Goal: Find specific page/section: Find specific page/section

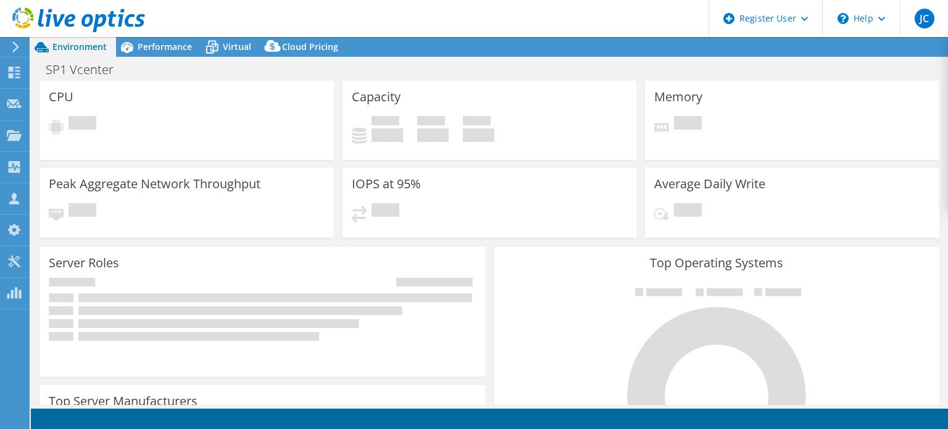
select select "USWest"
select select "USD"
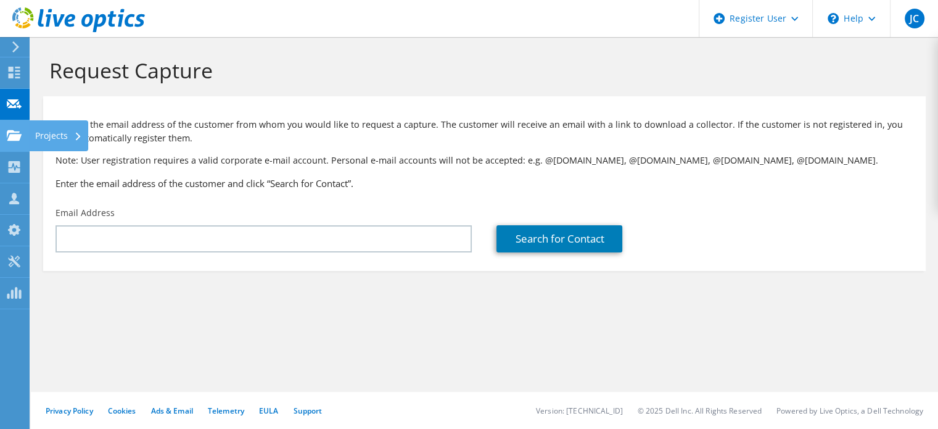
click at [20, 133] on icon at bounding box center [14, 136] width 15 height 12
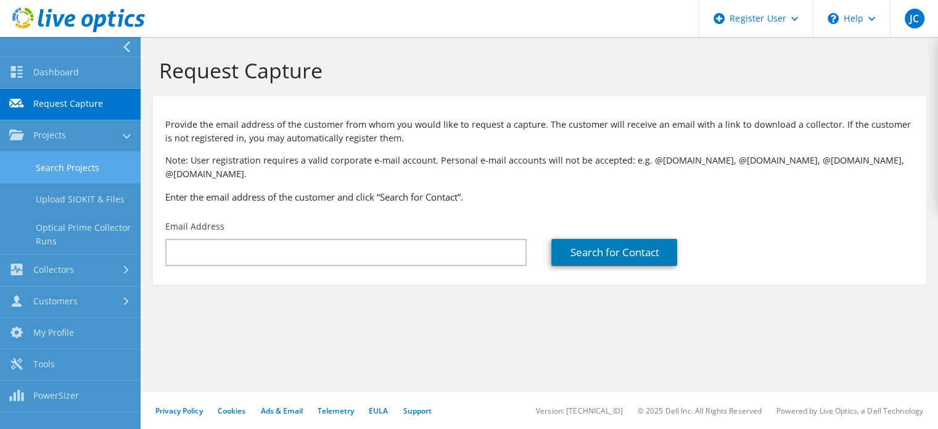
click at [72, 164] on link "Search Projects" at bounding box center [70, 167] width 141 height 31
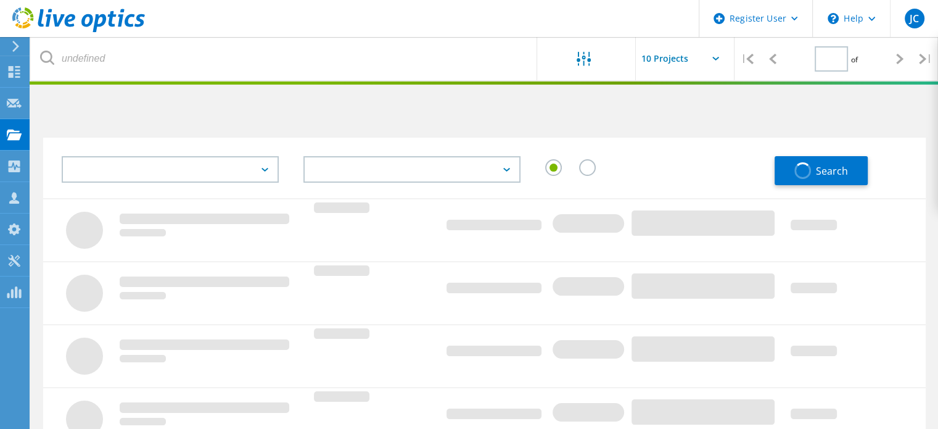
type input "1"
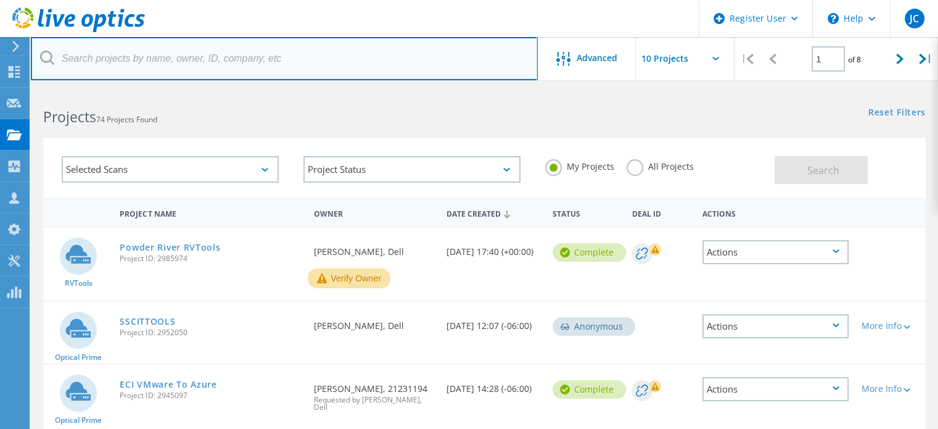
click at [262, 71] on input "text" at bounding box center [284, 58] width 507 height 43
paste input "smartinez@grantspassoregon.gov"
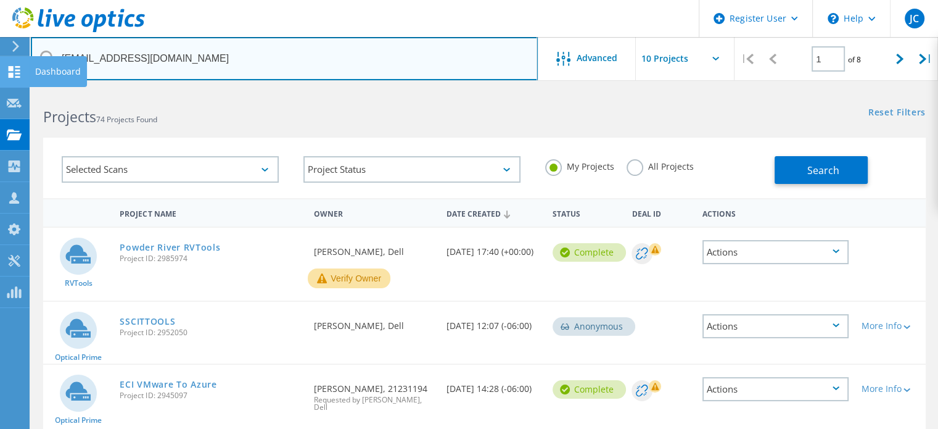
drag, startPoint x: 104, startPoint y: 56, endPoint x: 0, endPoint y: 56, distance: 103.6
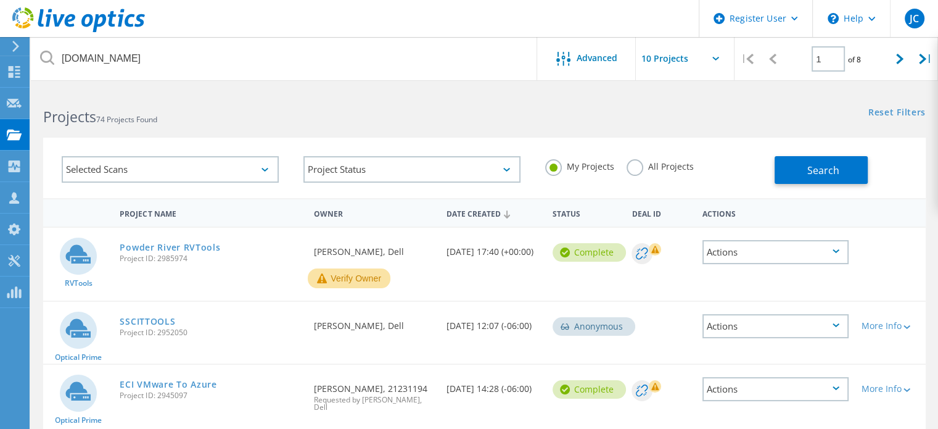
click at [663, 157] on div "My Projects All Projects" at bounding box center [654, 167] width 242 height 46
drag, startPoint x: 664, startPoint y: 161, endPoint x: 682, endPoint y: 171, distance: 21.0
click at [665, 163] on label "All Projects" at bounding box center [660, 165] width 67 height 12
click at [0, 0] on input "All Projects" at bounding box center [0, 0] width 0 height 0
click at [854, 187] on div "Selected Scans Project Status In Progress Complete Published Anonymous Archived…" at bounding box center [484, 168] width 883 height 60
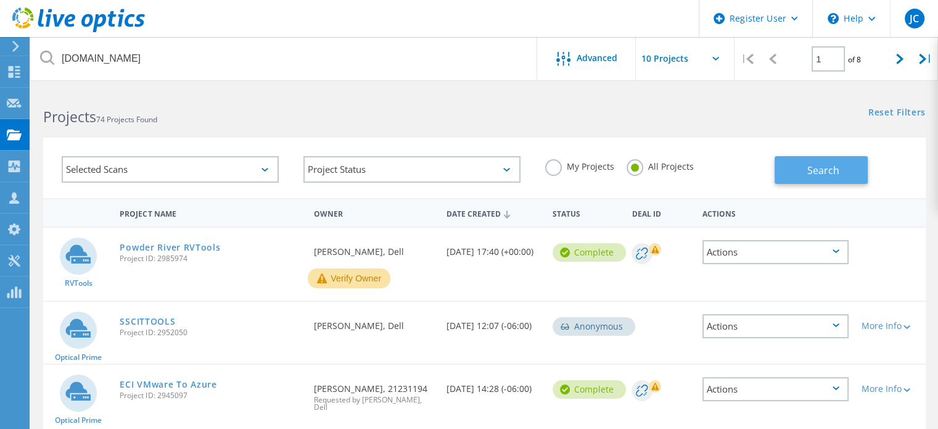
click at [846, 180] on button "Search" at bounding box center [821, 170] width 93 height 28
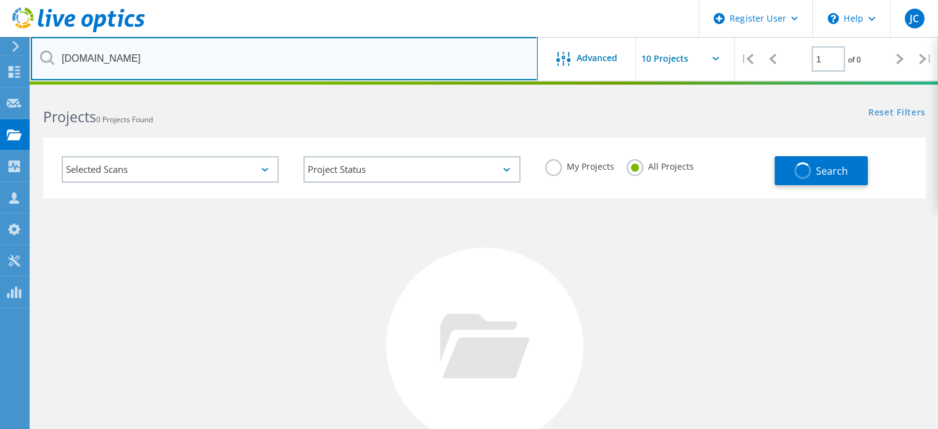
click at [63, 57] on input "smartinezgrantspassoregon.gov" at bounding box center [284, 58] width 507 height 43
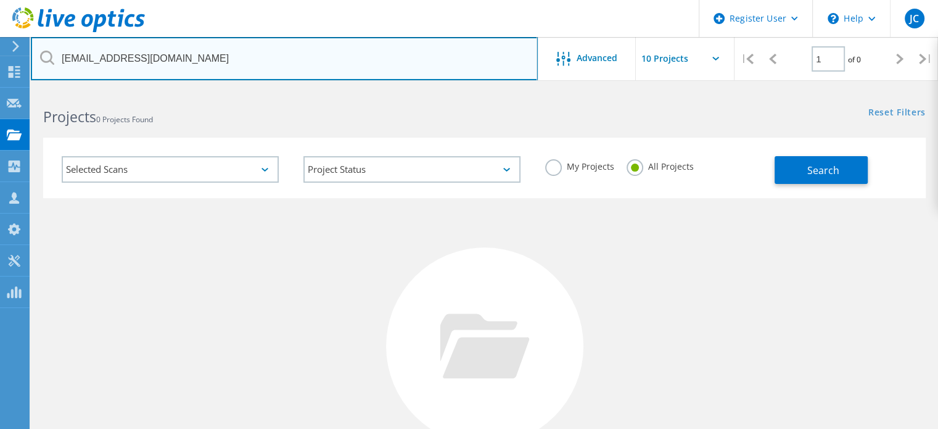
click at [103, 59] on input "smartinez@grantspassoregon.gov" at bounding box center [284, 58] width 507 height 43
drag, startPoint x: 103, startPoint y: 59, endPoint x: 47, endPoint y: 58, distance: 56.1
click at [47, 58] on div "smartinez@grantspassoregon.gov" at bounding box center [284, 58] width 506 height 43
type input "@grantspassoregon.gov"
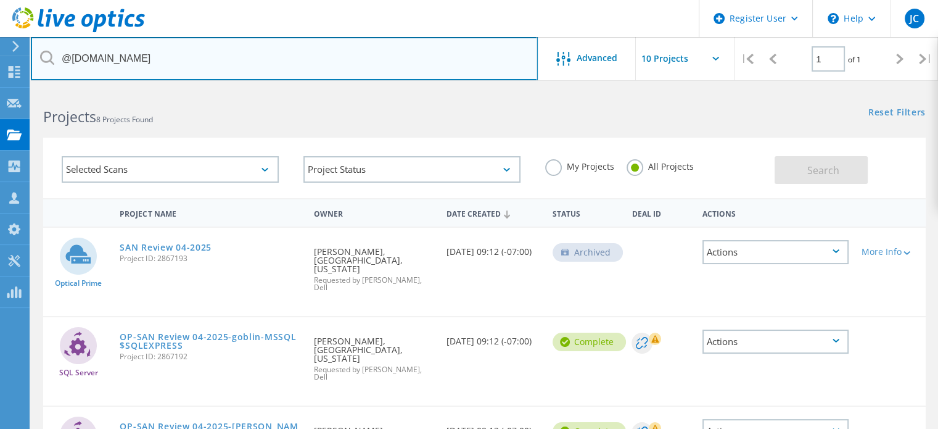
scroll to position [62, 0]
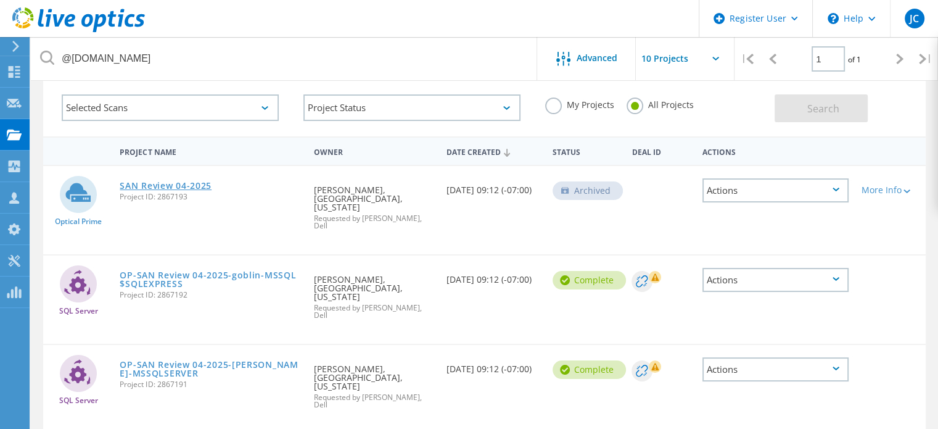
click at [173, 187] on link "SAN Review 04-2025" at bounding box center [166, 185] width 92 height 9
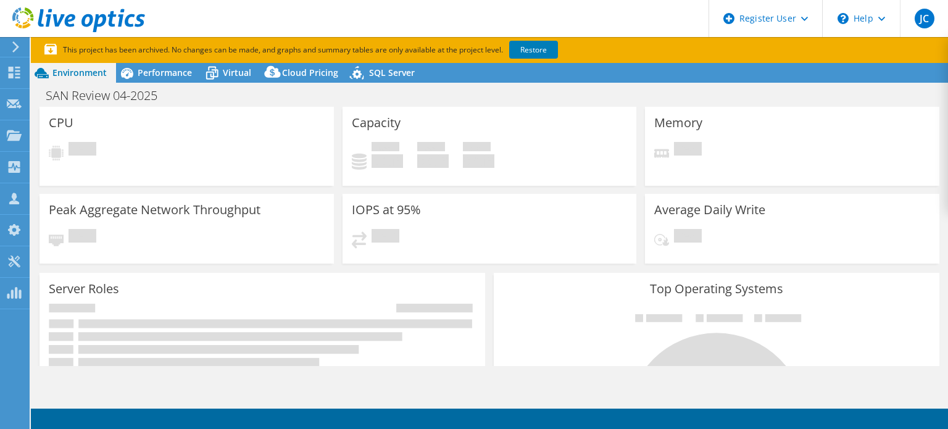
select select "USD"
